Goal: Complete application form

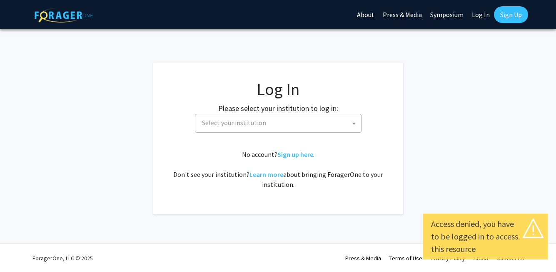
select select
click at [277, 122] on span "Select your institution" at bounding box center [280, 122] width 162 height 17
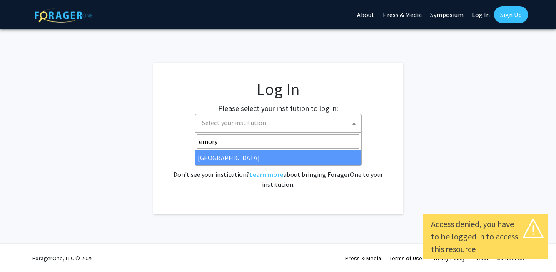
type input "emory"
select select "12"
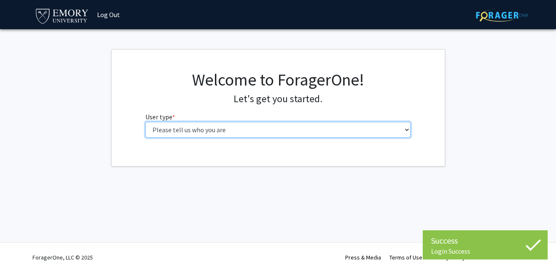
click at [177, 130] on select "Please tell us who you are Undergraduate Student Master's Student Doctoral Cand…" at bounding box center [277, 130] width 265 height 16
select select "1: undergrad"
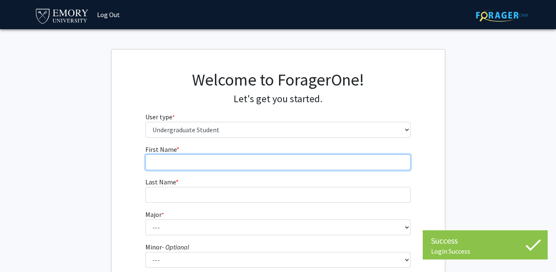
click at [180, 165] on input "First Name * required" at bounding box center [277, 162] width 265 height 16
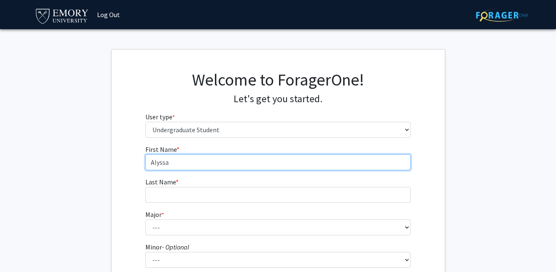
type input "Alyssa"
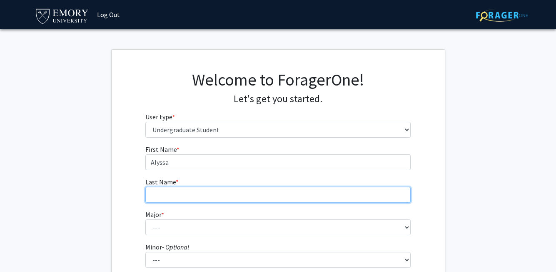
click at [179, 192] on input "Last Name * required" at bounding box center [277, 195] width 265 height 16
type input "Zhang"
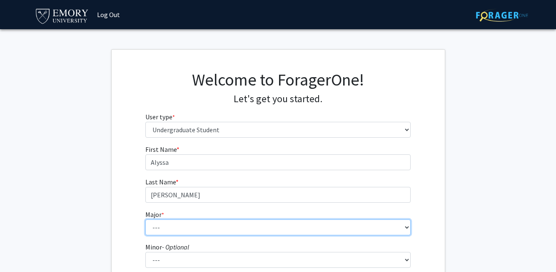
click at [175, 229] on select "--- Accounting African American Studies African Studies American Studies Analyt…" at bounding box center [277, 227] width 265 height 16
select select "12: 973"
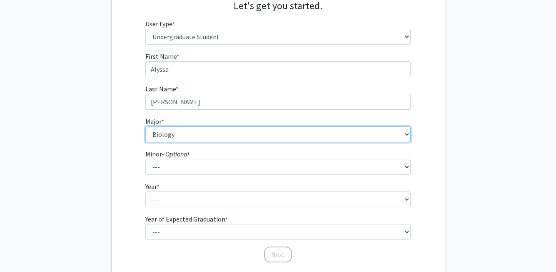
scroll to position [97, 0]
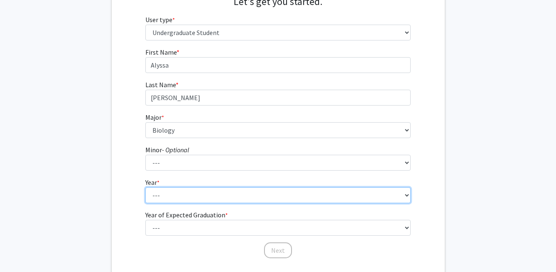
click at [187, 200] on select "--- First-year Sophomore Junior Senior Postbaccalaureate Certificate" at bounding box center [277, 195] width 265 height 16
select select "1: first-year"
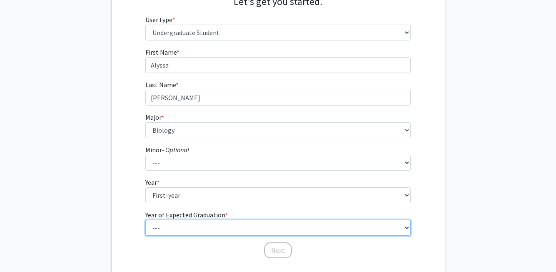
click at [190, 223] on select "--- 2025 2026 2027 2028 2029 2030 2031 2032 2033 2034" at bounding box center [277, 228] width 265 height 16
select select "5: 2029"
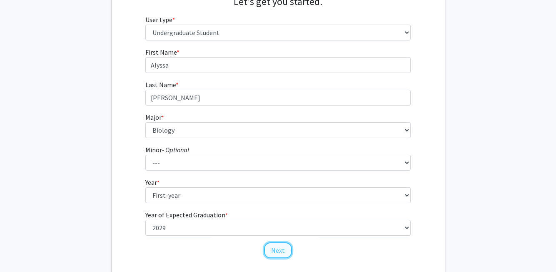
click at [285, 250] on button "Next" at bounding box center [278, 250] width 28 height 16
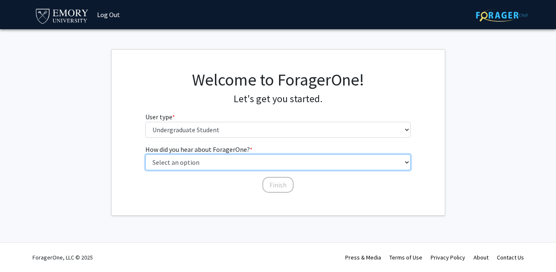
click at [258, 158] on select "Select an option Peer/student recommendation Faculty/staff recommendation Unive…" at bounding box center [277, 162] width 265 height 16
select select "2: faculty_recommendation"
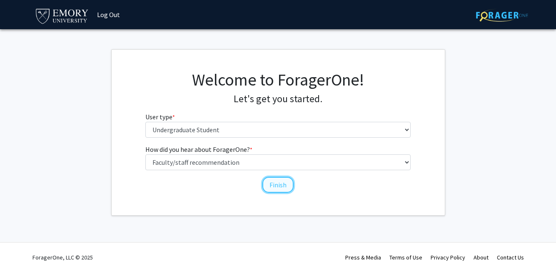
click at [271, 189] on button "Finish" at bounding box center [277, 185] width 31 height 16
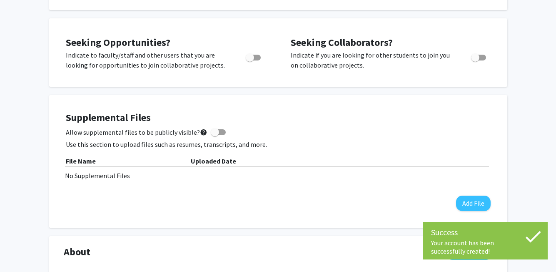
scroll to position [139, 0]
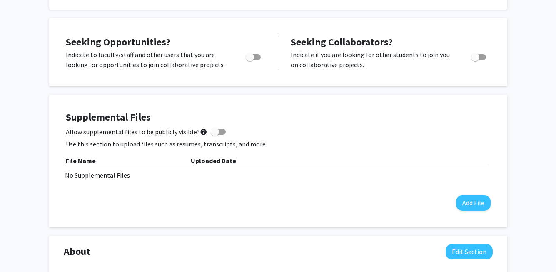
click at [242, 62] on div at bounding box center [253, 60] width 35 height 20
click at [251, 60] on span "Toggle" at bounding box center [250, 57] width 8 height 8
click at [250, 60] on input "Are you actively seeking opportunities?" at bounding box center [250, 60] width 0 height 0
checkbox input "true"
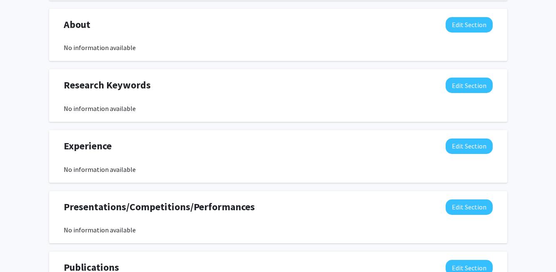
scroll to position [0, 0]
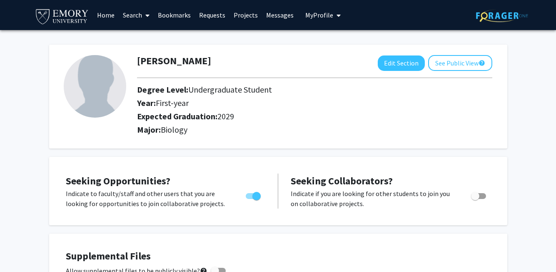
click at [247, 20] on link "Projects" at bounding box center [246, 14] width 32 height 29
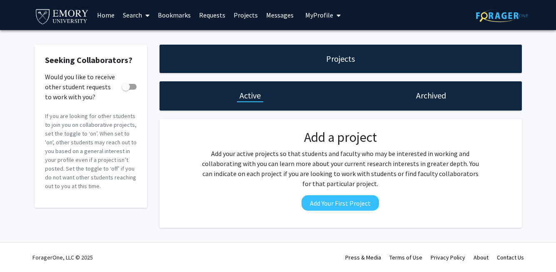
click at [59, 4] on link at bounding box center [64, 14] width 58 height 29
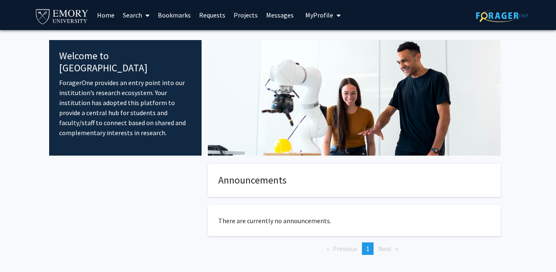
scroll to position [34, 0]
